Goal: Information Seeking & Learning: Check status

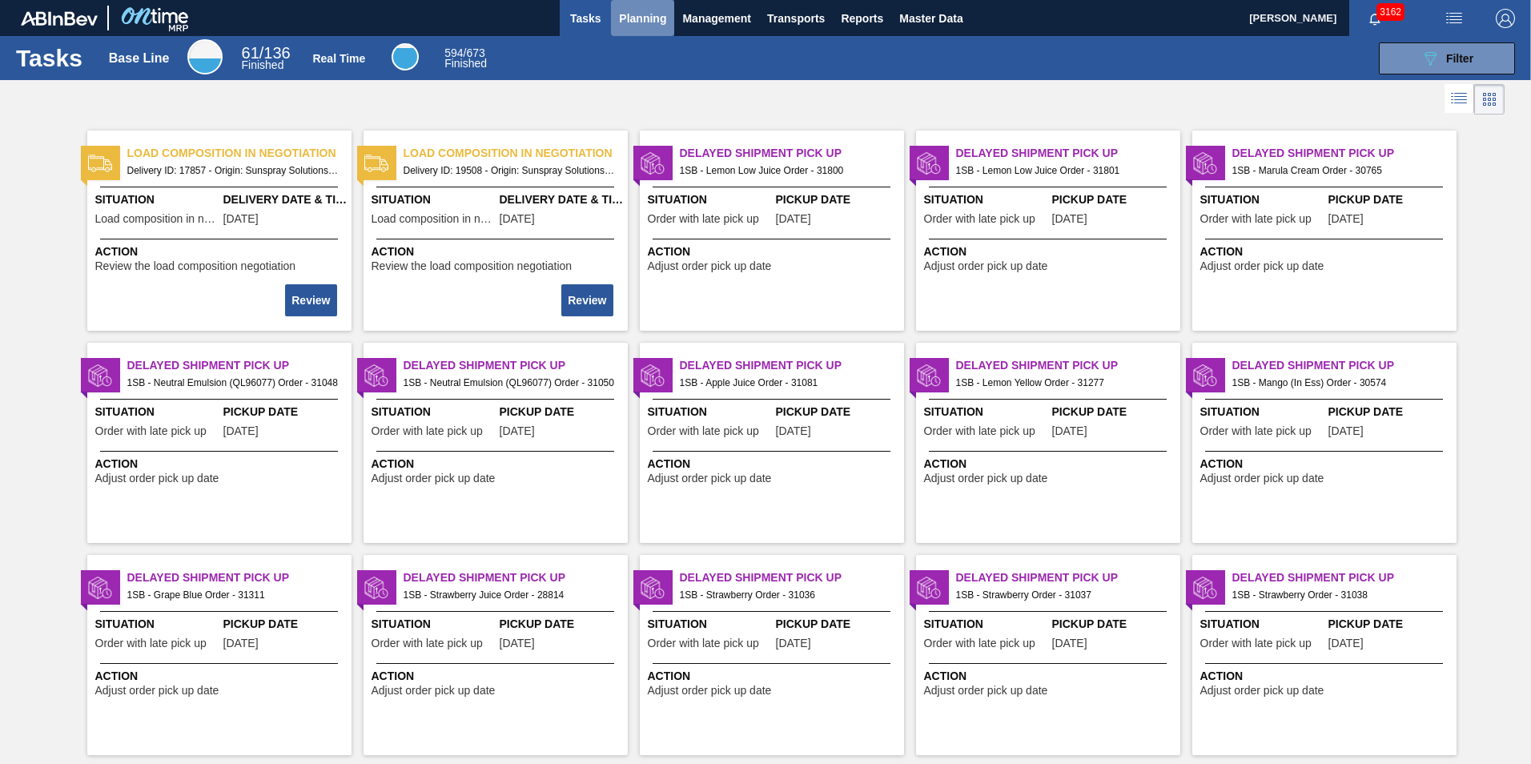
click at [650, 25] on span "Planning" at bounding box center [642, 18] width 47 height 19
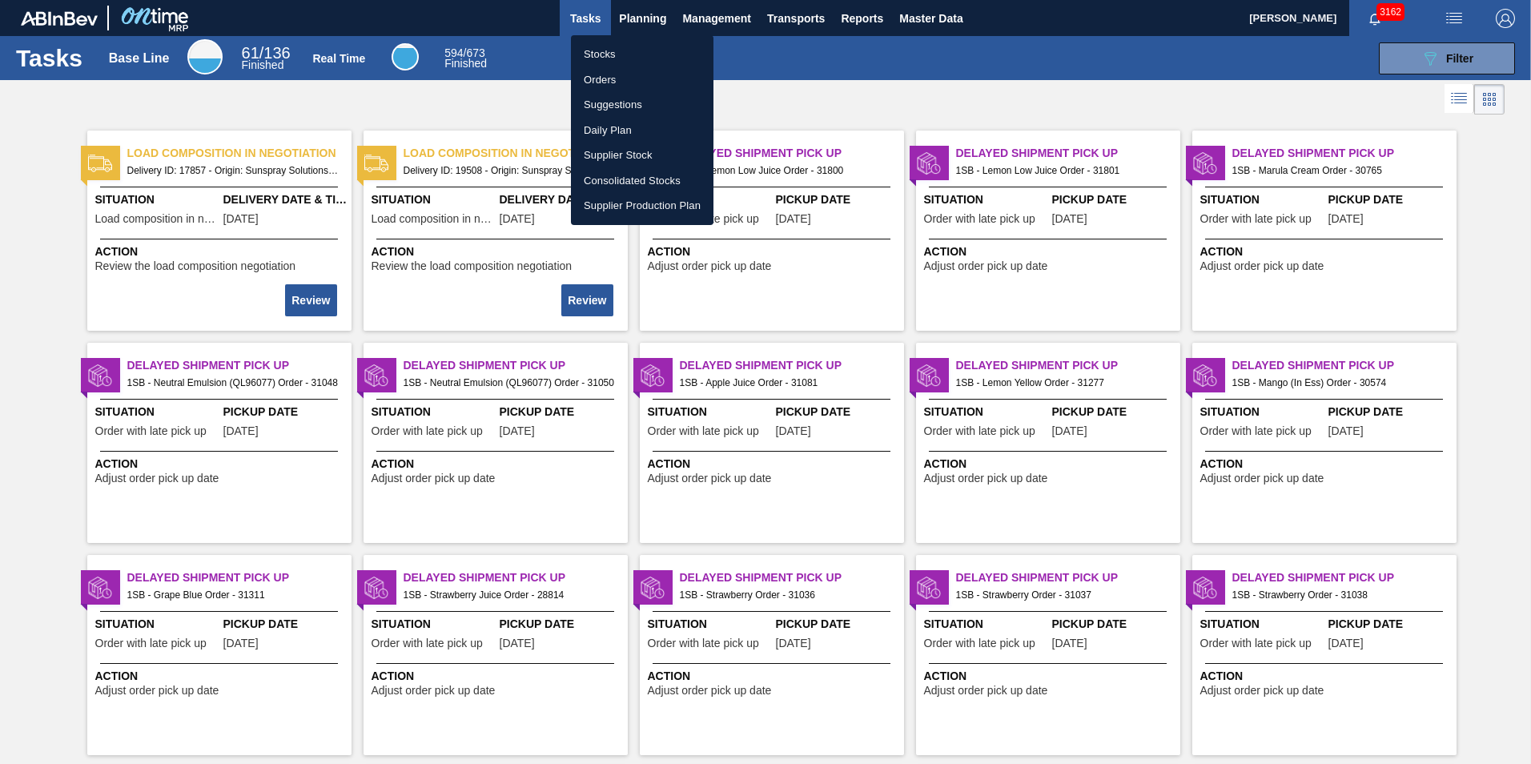
click at [609, 50] on li "Stocks" at bounding box center [642, 55] width 143 height 26
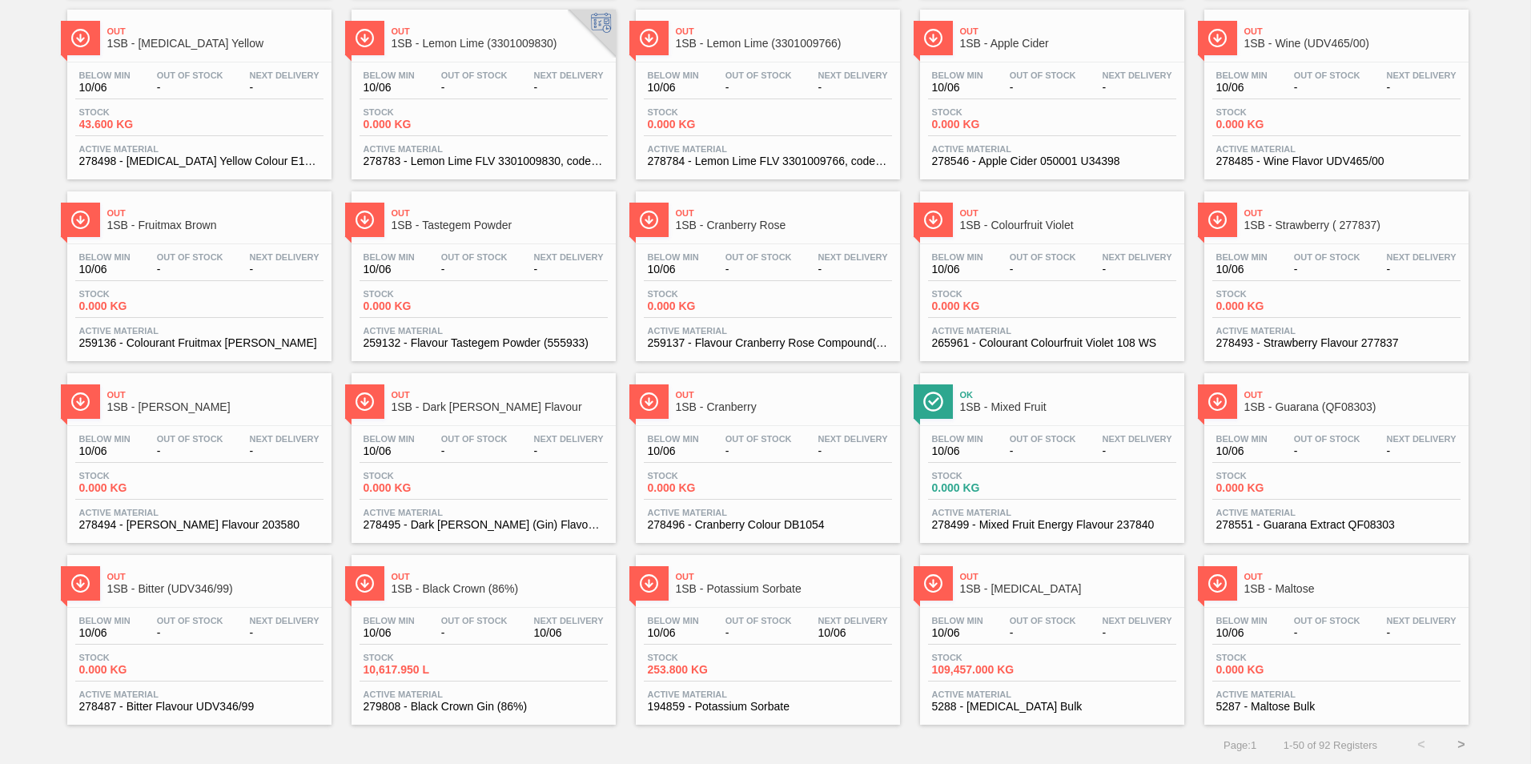
scroll to position [1211, 0]
click at [1454, 745] on button ">" at bounding box center [1461, 744] width 40 height 40
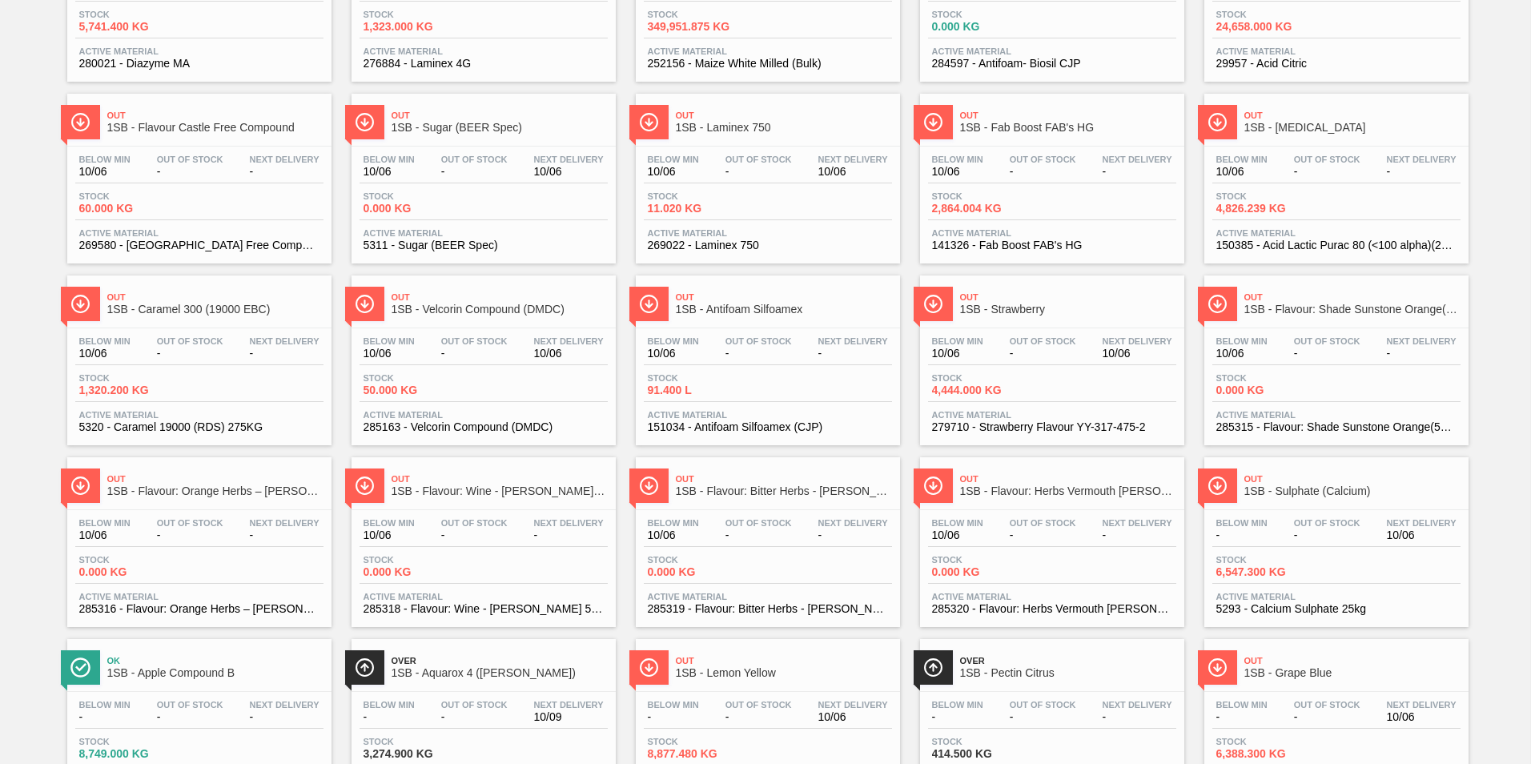
scroll to position [480, 0]
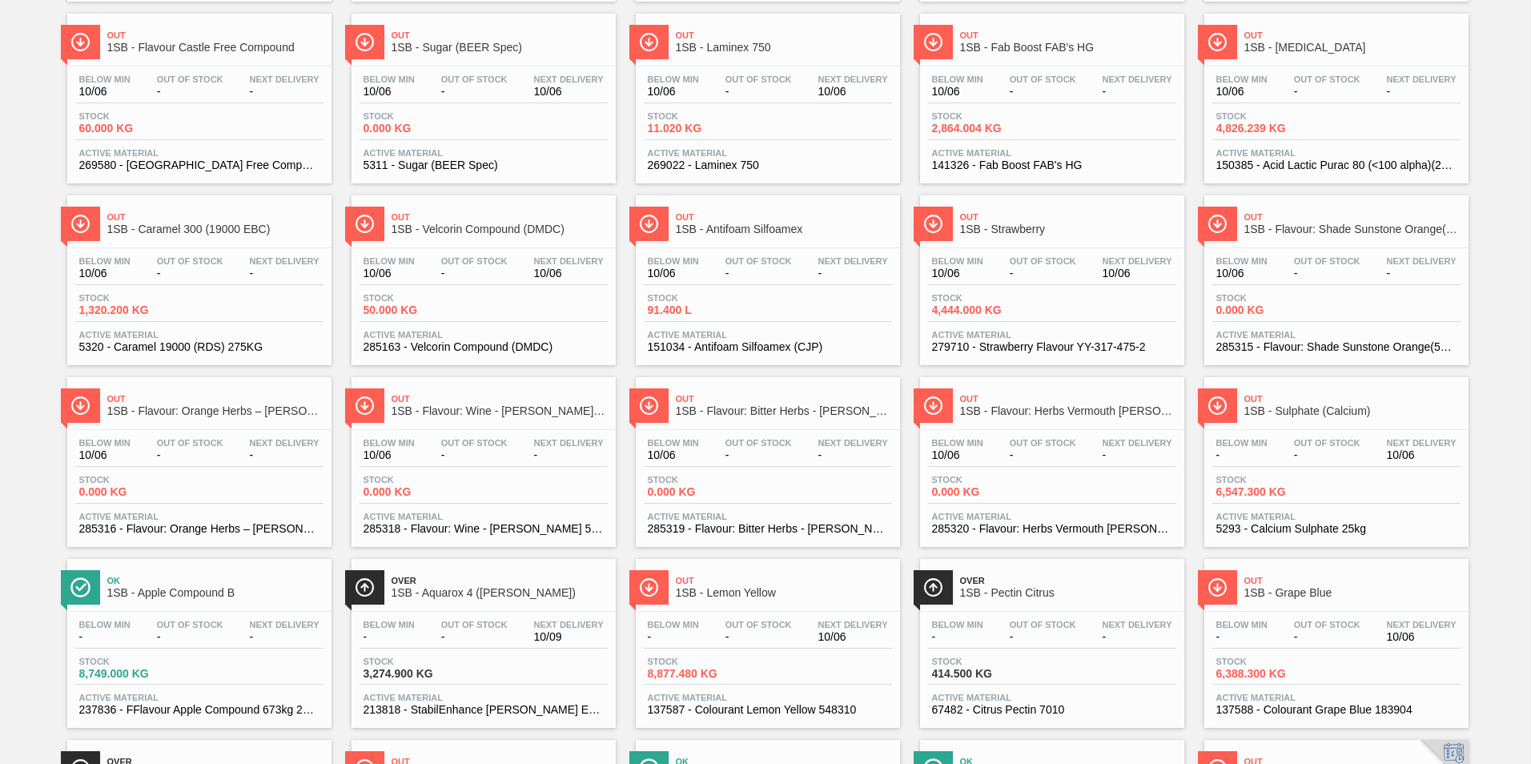
click at [1289, 420] on div "Out 1SB - Sulphate (Calcium)" at bounding box center [1352, 405] width 216 height 36
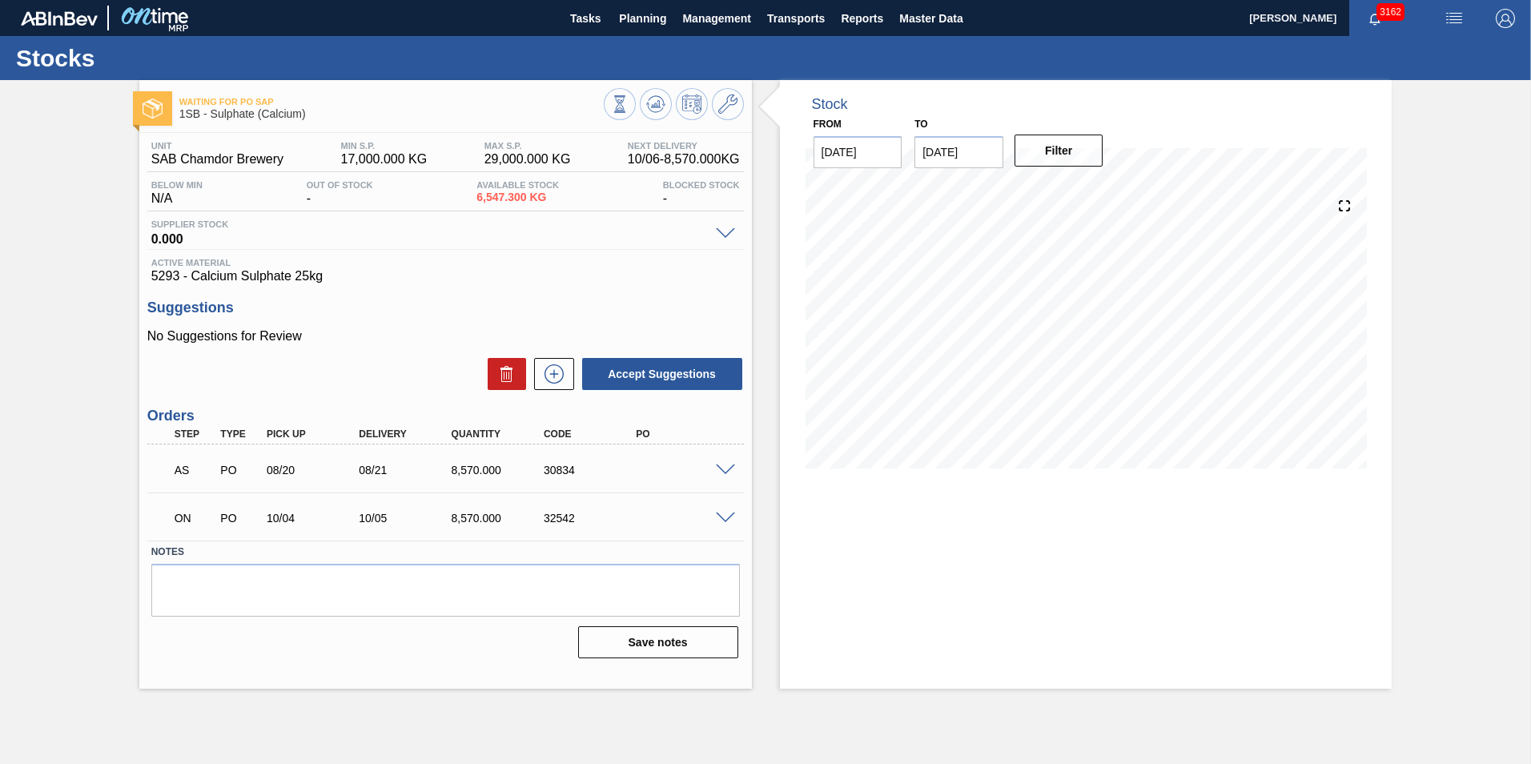
click at [716, 469] on span at bounding box center [725, 470] width 19 height 12
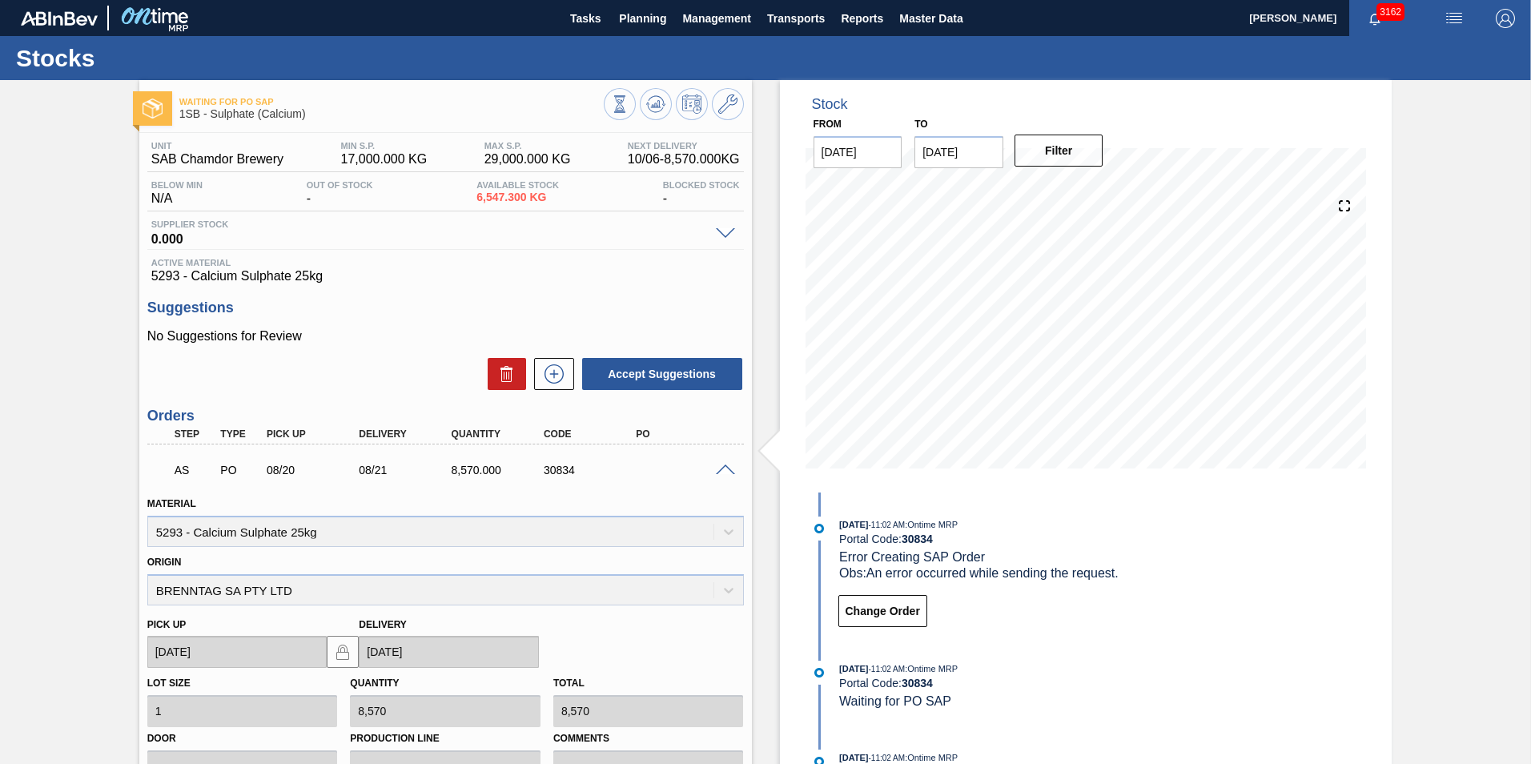
click at [722, 468] on span at bounding box center [725, 470] width 19 height 12
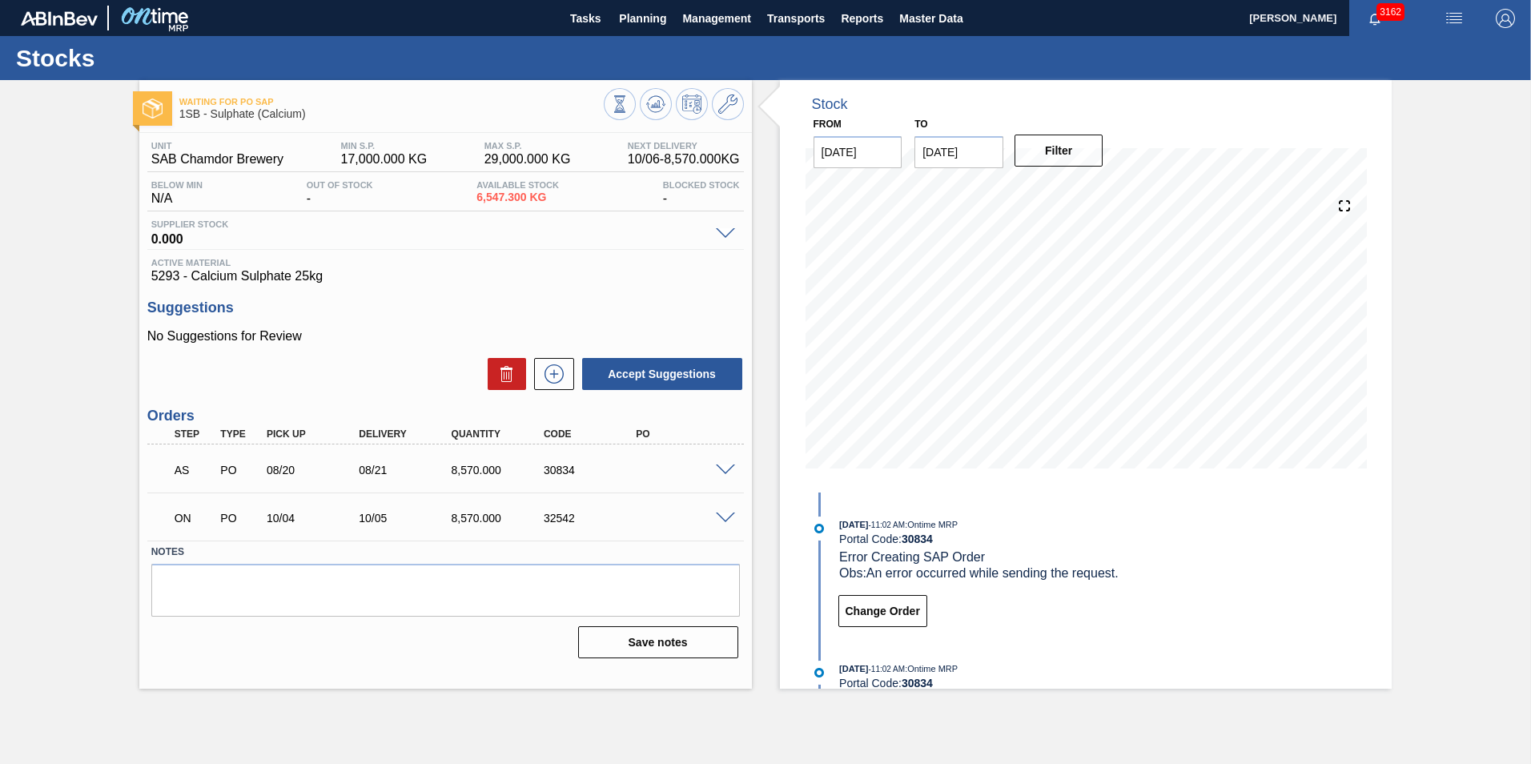
click at [729, 514] on span at bounding box center [725, 518] width 19 height 12
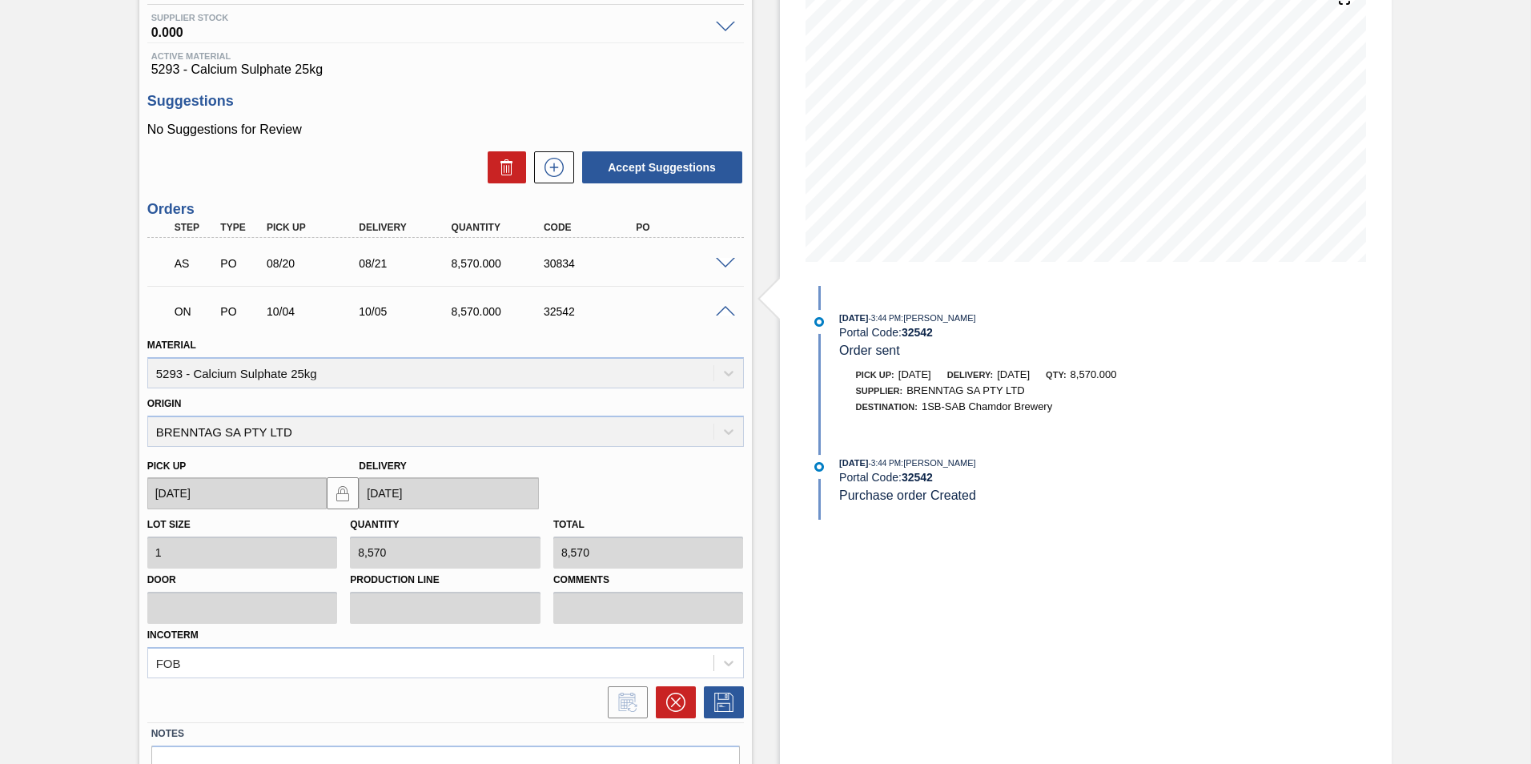
scroll to position [296, 0]
